Goal: Information Seeking & Learning: Learn about a topic

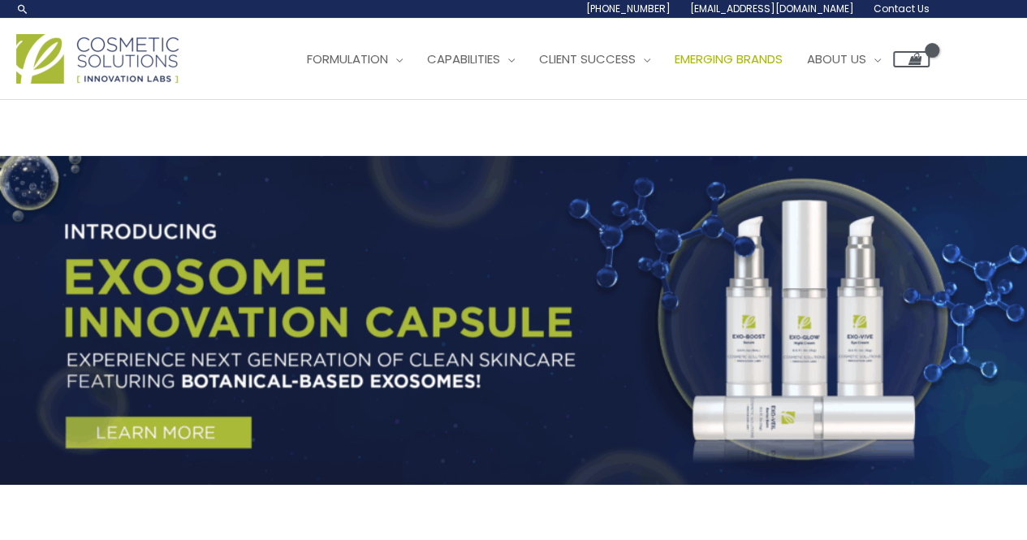
click at [765, 53] on span "Emerging Brands" at bounding box center [729, 58] width 108 height 17
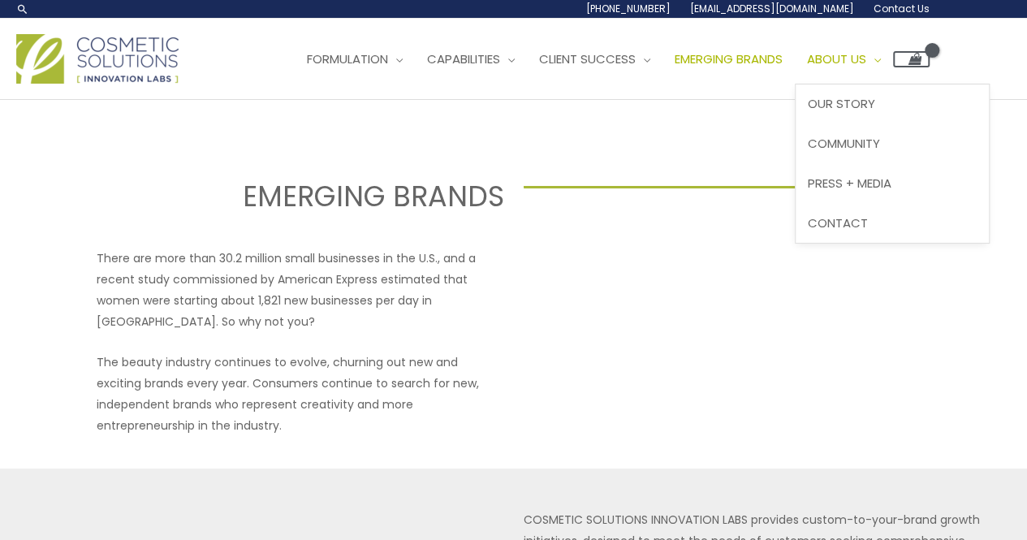
click at [833, 64] on link "About Us" at bounding box center [844, 59] width 98 height 49
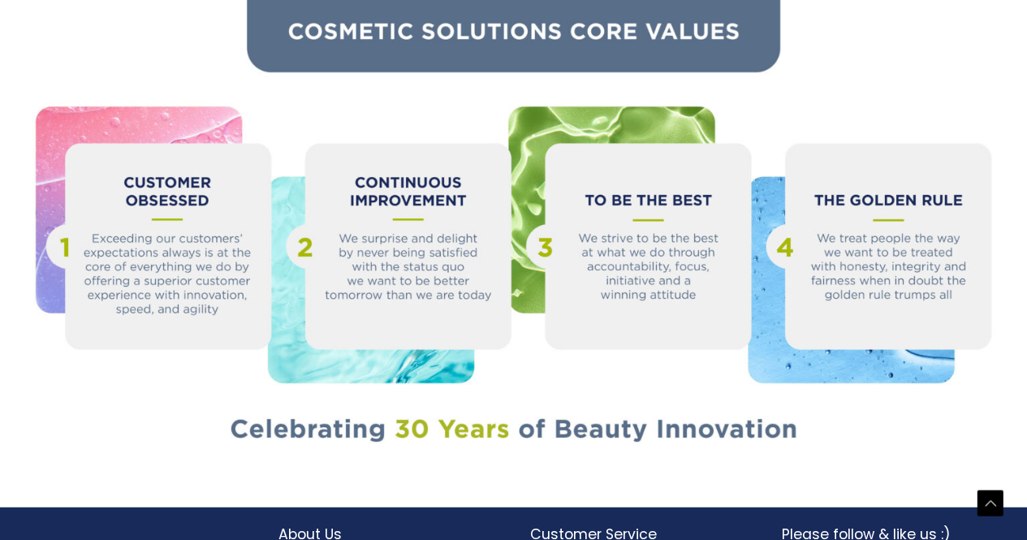
scroll to position [1782, 0]
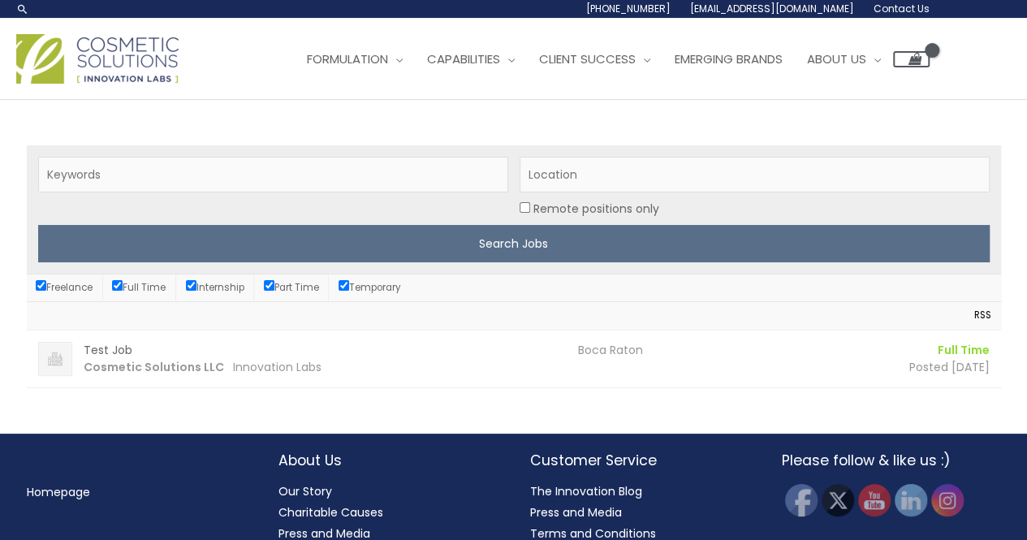
click at [213, 301] on div "RSS" at bounding box center [514, 315] width 975 height 28
click at [226, 292] on label "Internship" at bounding box center [215, 287] width 58 height 13
click at [197, 291] on input "Internship" at bounding box center [191, 285] width 11 height 11
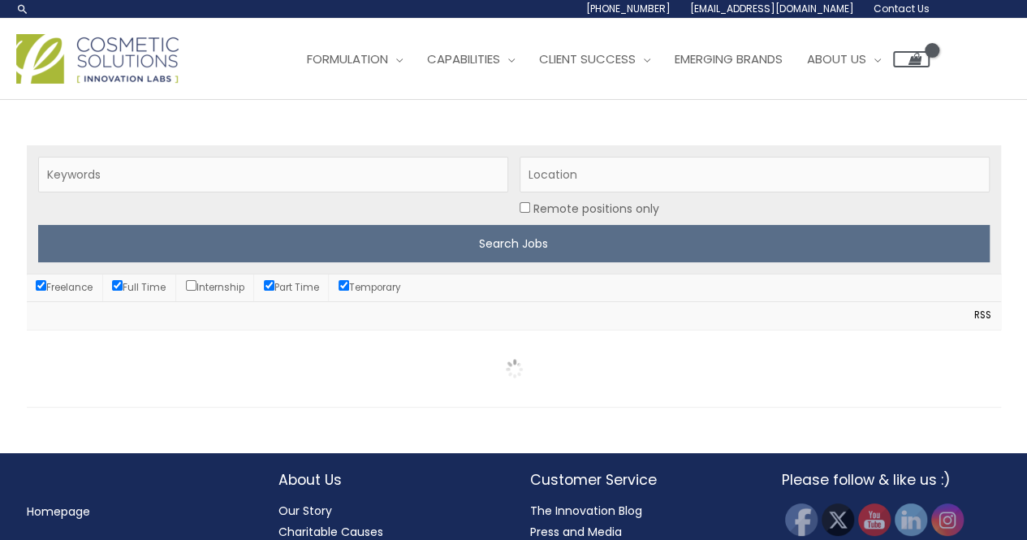
click at [226, 292] on label "Internship" at bounding box center [215, 287] width 58 height 13
click at [197, 291] on input "Internship" at bounding box center [191, 285] width 11 height 11
checkbox input "true"
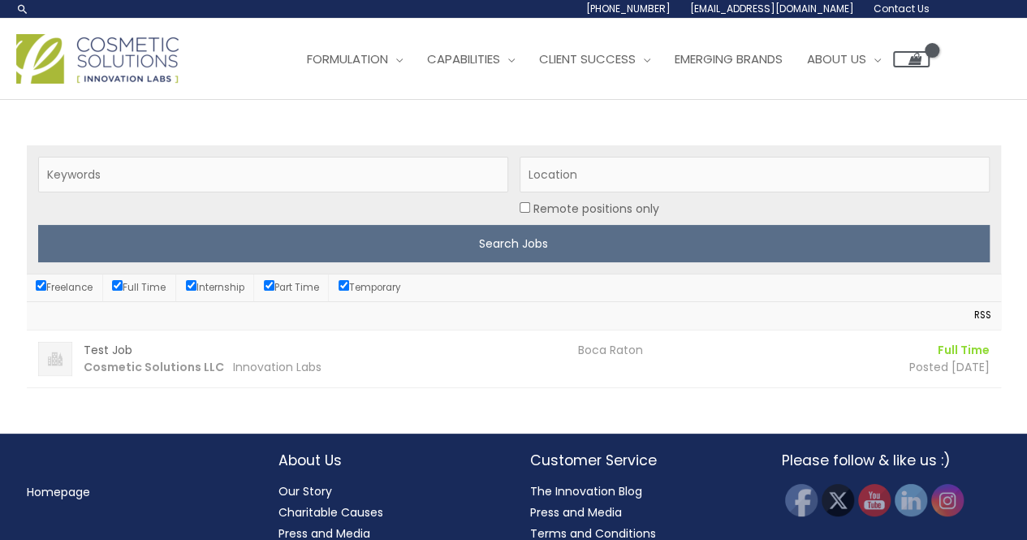
click at [161, 290] on label "Full Time" at bounding box center [139, 287] width 54 height 13
click at [123, 290] on input "Full Time" at bounding box center [117, 285] width 11 height 11
checkbox input "false"
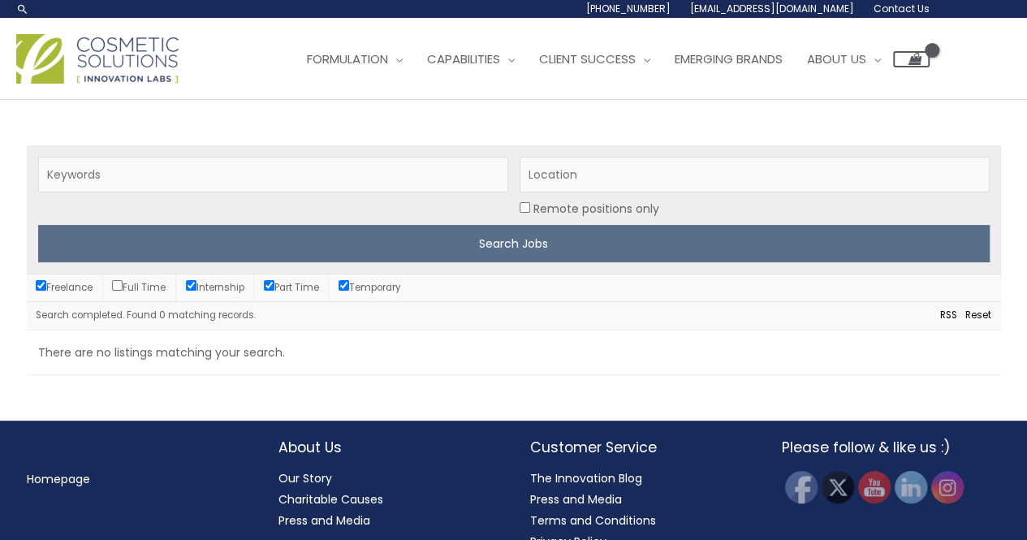
click at [78, 288] on label "Freelance" at bounding box center [64, 287] width 57 height 13
click at [46, 288] on input "Freelance" at bounding box center [41, 285] width 11 height 11
checkbox input "false"
click at [275, 281] on input "Part Time" at bounding box center [269, 285] width 11 height 11
checkbox input "false"
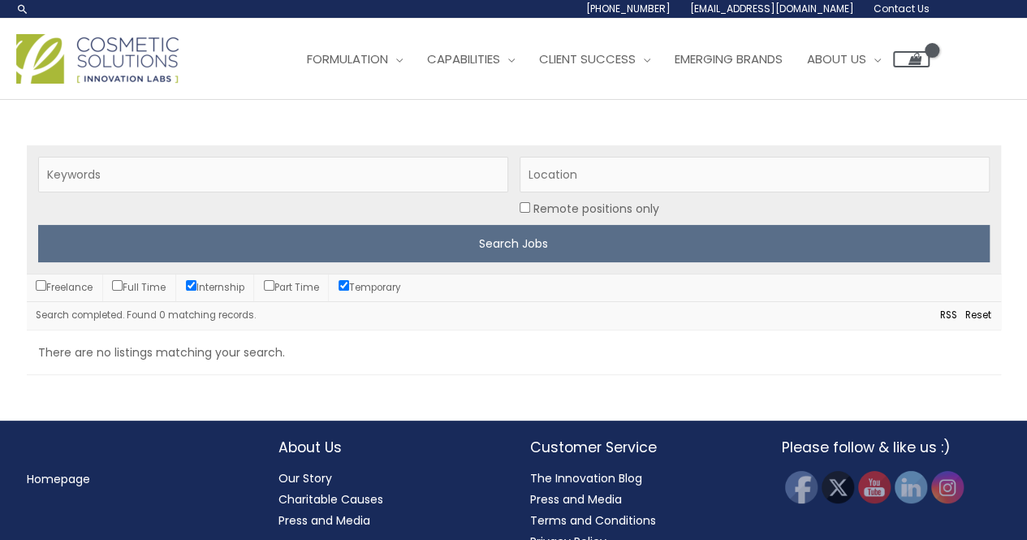
click at [379, 296] on li "Temporary" at bounding box center [369, 288] width 81 height 27
click at [388, 287] on label "Temporary" at bounding box center [370, 287] width 63 height 13
click at [349, 287] on input "Temporary" at bounding box center [344, 285] width 11 height 11
checkbox input "false"
